Goal: Task Accomplishment & Management: Manage account settings

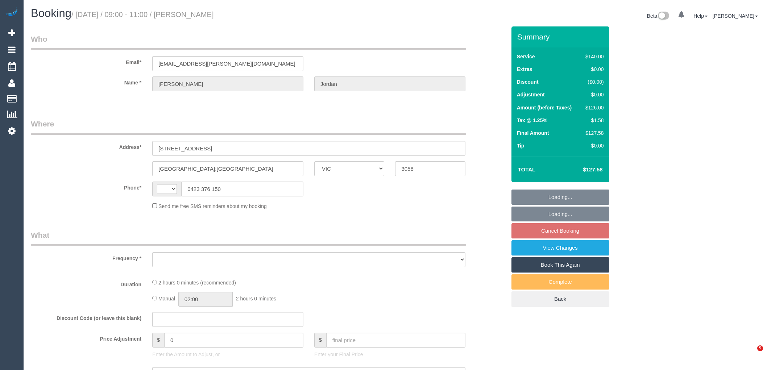
select select "VIC"
select select "object:356"
select select "number:29"
select select "number:14"
select select "number:19"
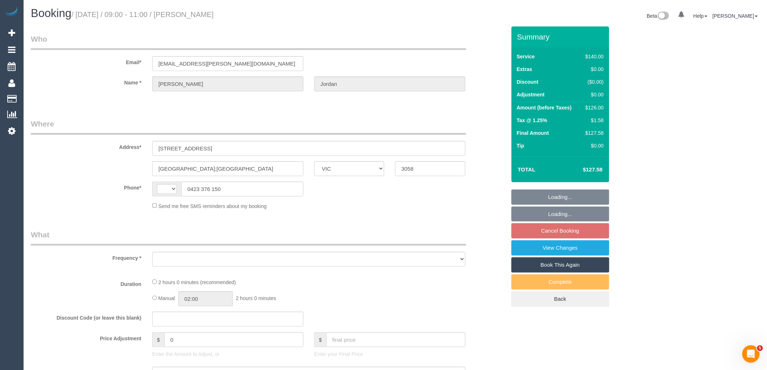
select select "number:22"
select select "number:34"
select select "number:12"
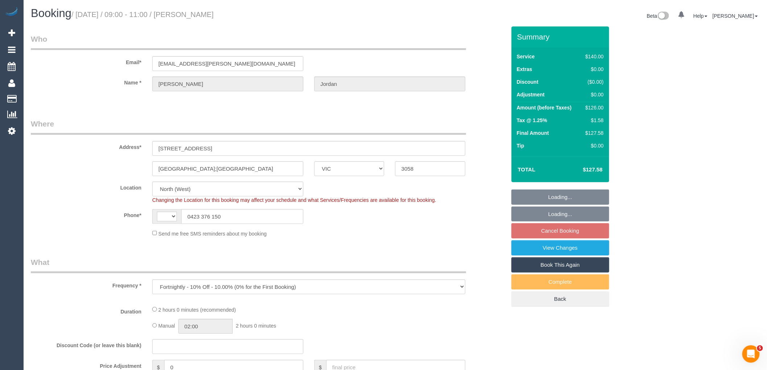
select select "object:756"
select select "string:AU"
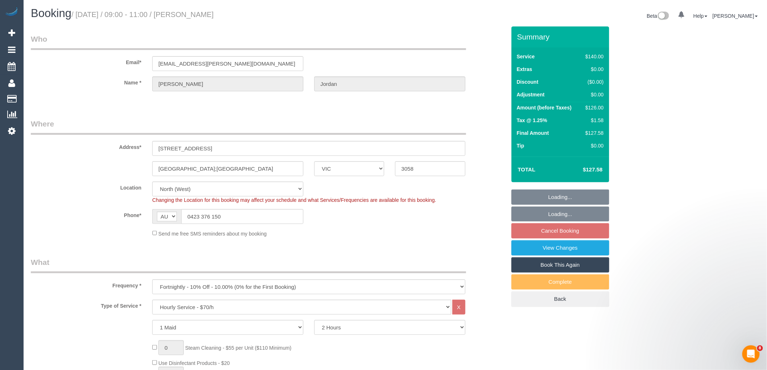
select select "string:stripe-pm_1OSFrD2GScqysDRVxTFUAFik"
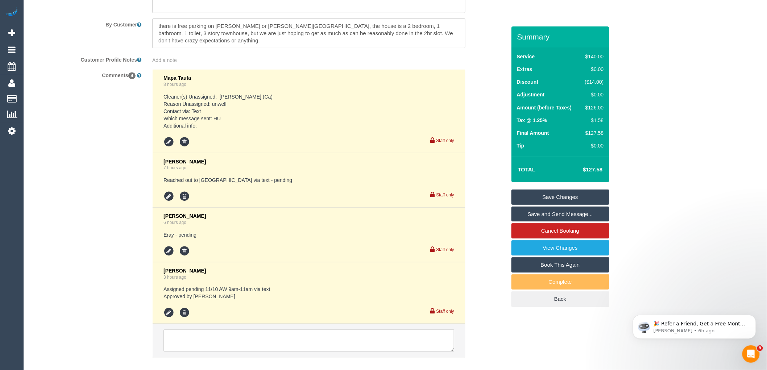
scroll to position [1332, 0]
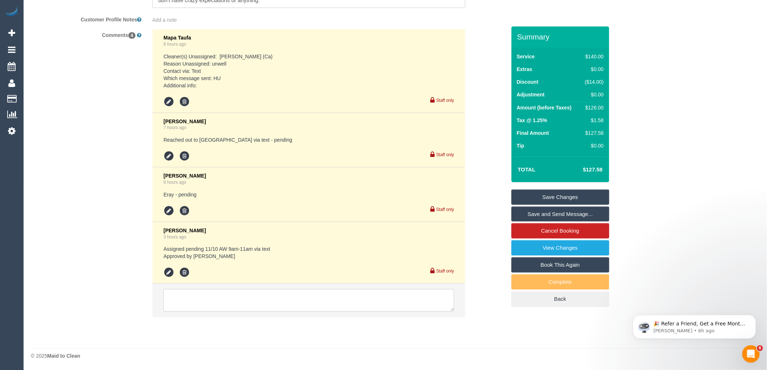
click at [203, 299] on textarea at bounding box center [308, 300] width 291 height 22
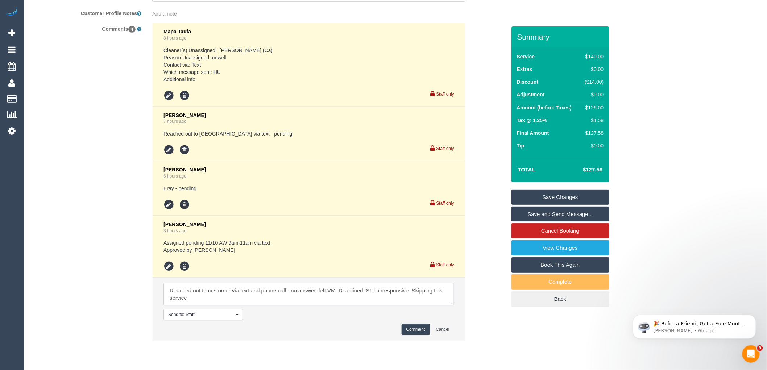
drag, startPoint x: 254, startPoint y: 309, endPoint x: 129, endPoint y: 284, distance: 127.5
click at [129, 284] on div "Comments 4 Mapa Taufa 8 hours ago Cleaner(s) Unassigned: [PERSON_NAME] (Ca) Rea…" at bounding box center [268, 186] width 486 height 326
type textarea "Reached out to customer via text and phone call - no answer. left VM. Deadlined…"
click at [409, 335] on button "Comment" at bounding box center [415, 329] width 28 height 11
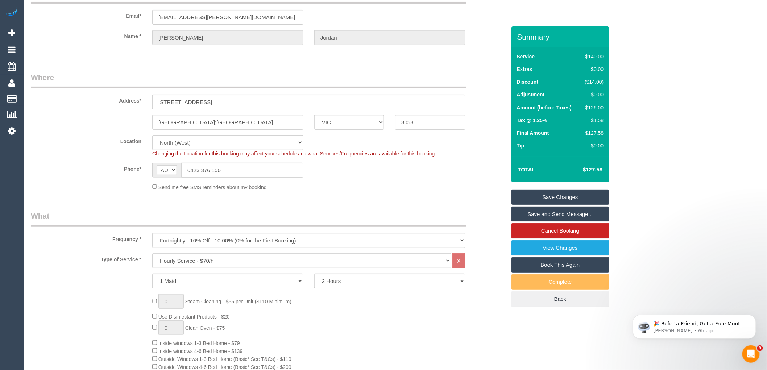
scroll to position [0, 0]
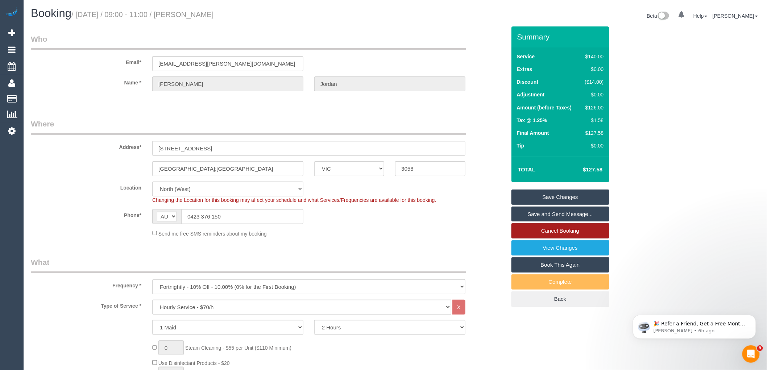
click at [538, 229] on link "Cancel Booking" at bounding box center [560, 230] width 98 height 15
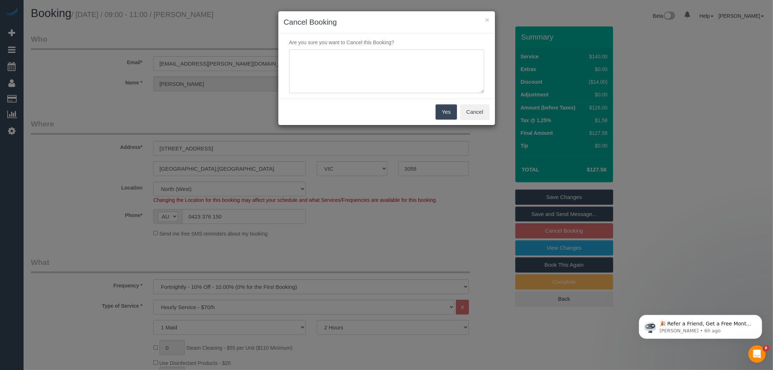
click at [362, 67] on textarea at bounding box center [386, 71] width 195 height 44
paste textarea "Reached out to customer via text and phone call - no answer. left VM. Deadlined…"
click at [425, 64] on textarea at bounding box center [386, 71] width 195 height 44
type textarea "Reached out to customer via text and phone call - no answer. left VM. Deadlined…"
click at [444, 111] on button "Yes" at bounding box center [446, 111] width 21 height 15
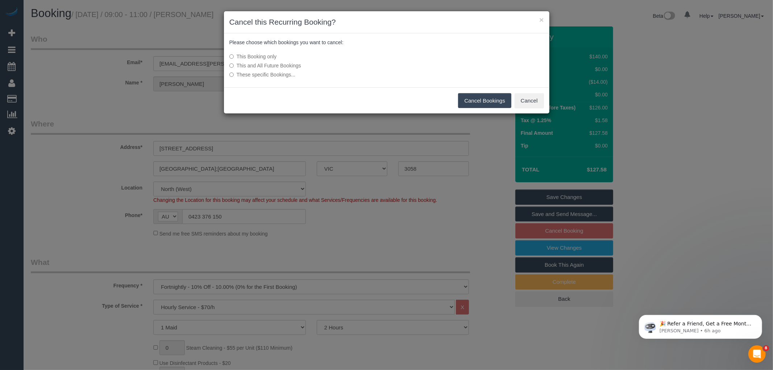
click at [480, 102] on button "Cancel Bookings" at bounding box center [484, 100] width 53 height 15
